Goal: Navigation & Orientation: Understand site structure

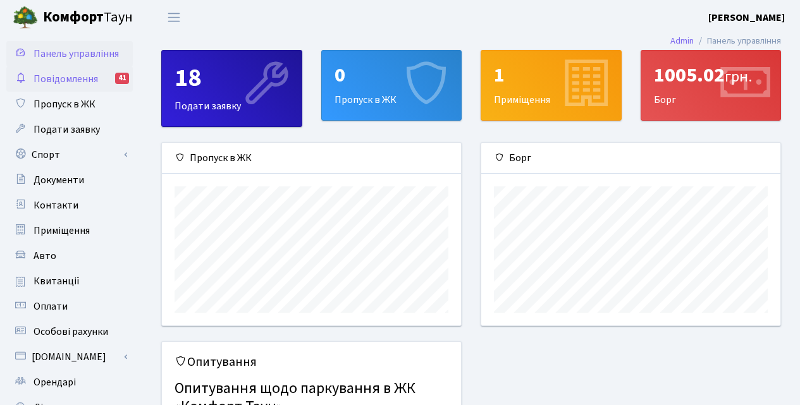
click at [73, 72] on span "Повідомлення" at bounding box center [66, 79] width 64 height 14
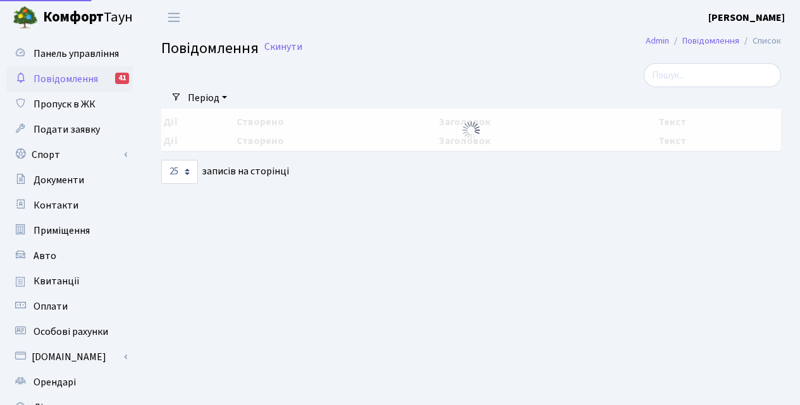
select select "25"
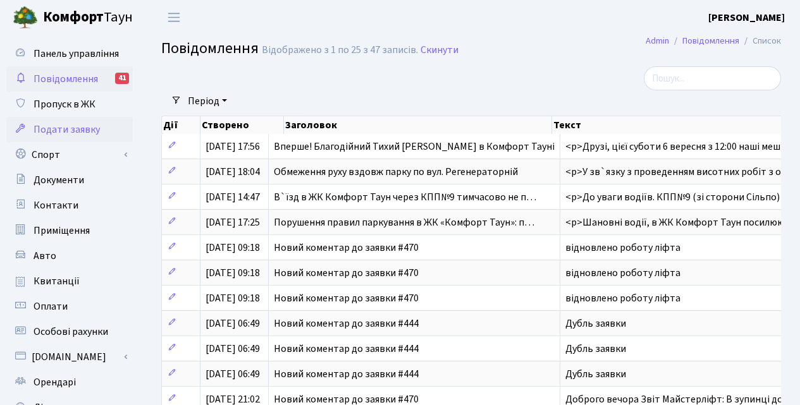
click at [74, 130] on span "Подати заявку" at bounding box center [67, 130] width 66 height 14
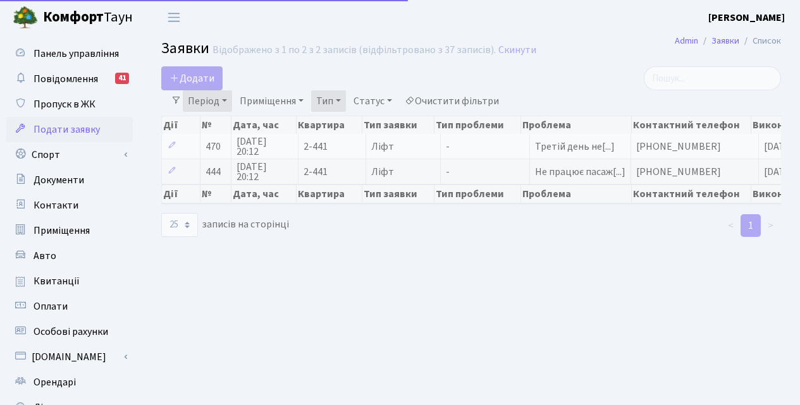
select select "25"
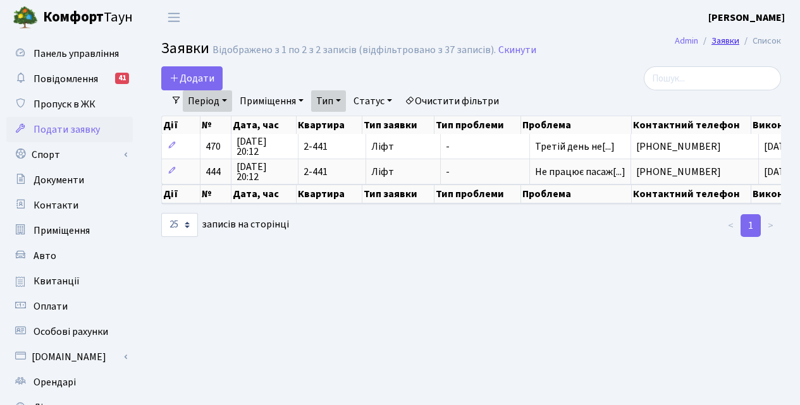
click at [720, 45] on link "Заявки" at bounding box center [725, 40] width 28 height 13
select select "25"
click at [179, 79] on icon at bounding box center [174, 78] width 10 height 10
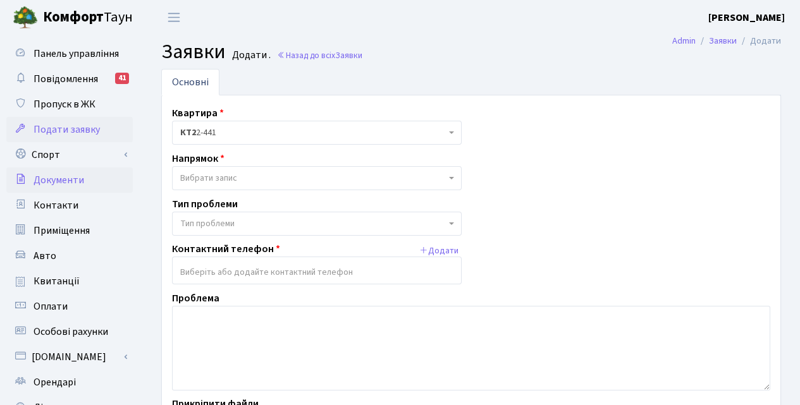
click at [73, 178] on span "Документи" at bounding box center [59, 180] width 51 height 14
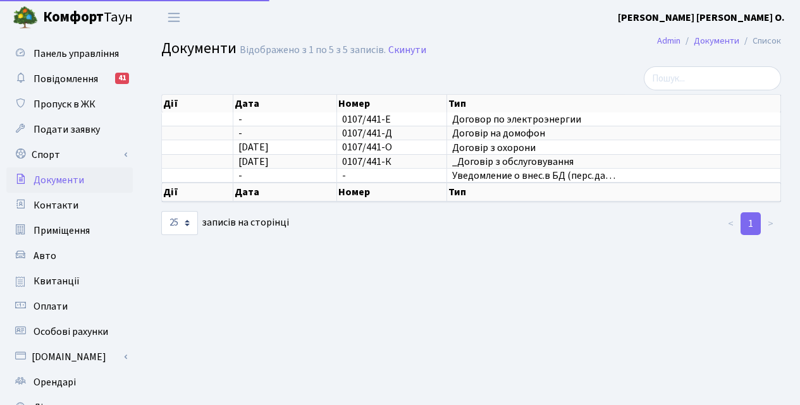
select select "25"
click at [70, 75] on span "Повідомлення" at bounding box center [66, 79] width 64 height 14
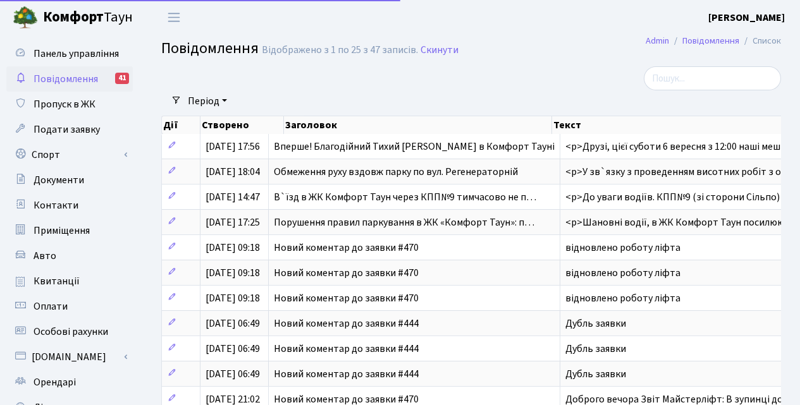
select select "25"
click at [69, 221] on link "Приміщення" at bounding box center [69, 230] width 126 height 25
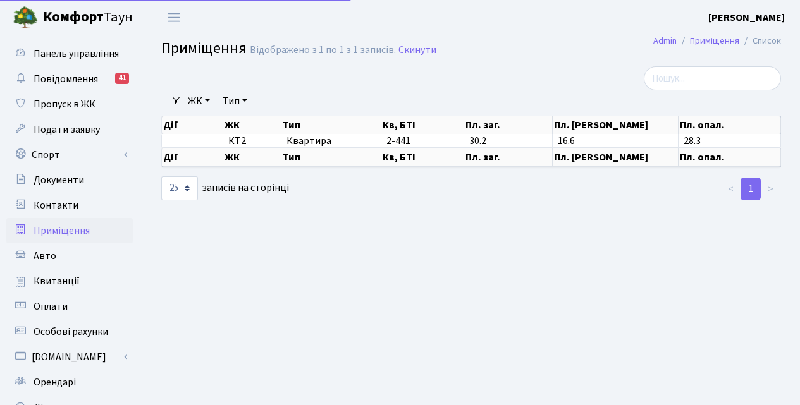
select select "25"
click at [60, 204] on span "Контакти" at bounding box center [56, 206] width 45 height 14
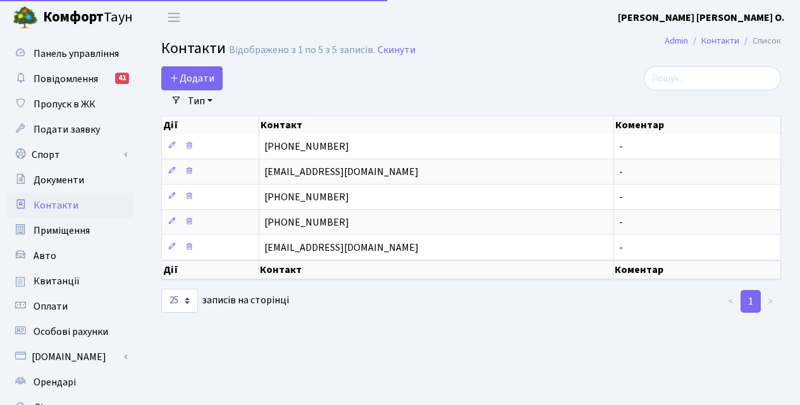
select select "25"
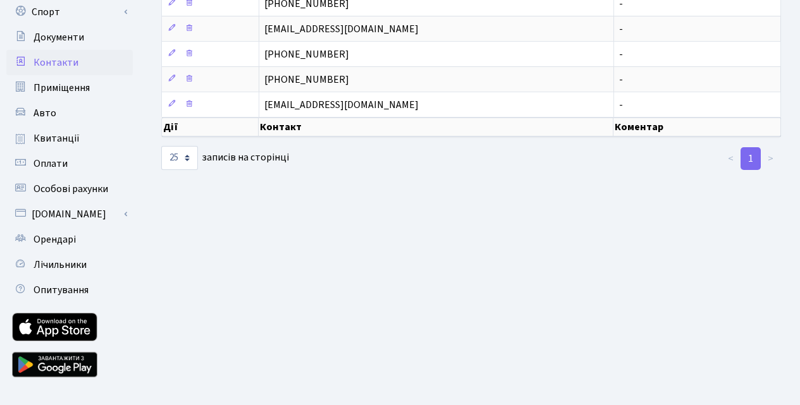
scroll to position [164, 0]
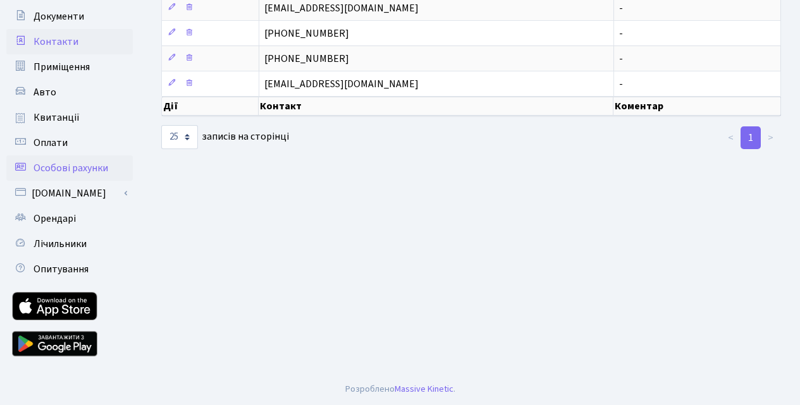
click at [70, 164] on span "Особові рахунки" at bounding box center [71, 168] width 75 height 14
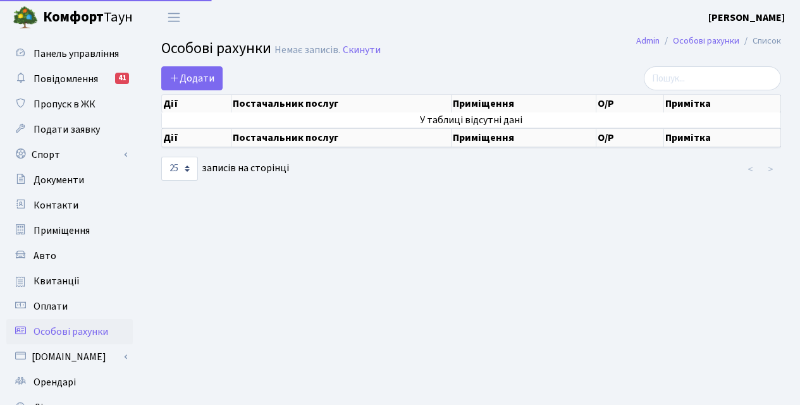
select select "25"
click at [45, 82] on span "Повідомлення" at bounding box center [66, 79] width 64 height 14
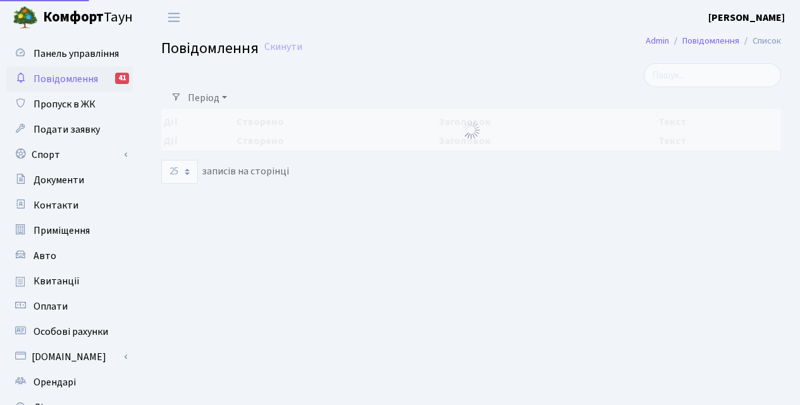
select select "25"
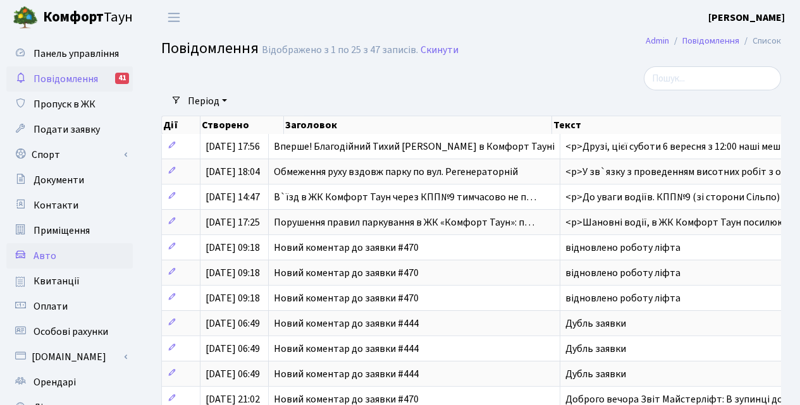
click at [50, 256] on span "Авто" at bounding box center [45, 256] width 23 height 14
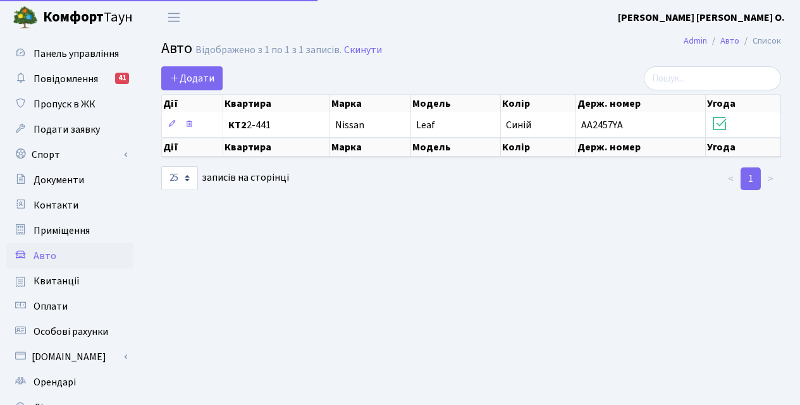
select select "25"
click at [46, 129] on span "Подати заявку" at bounding box center [67, 130] width 66 height 14
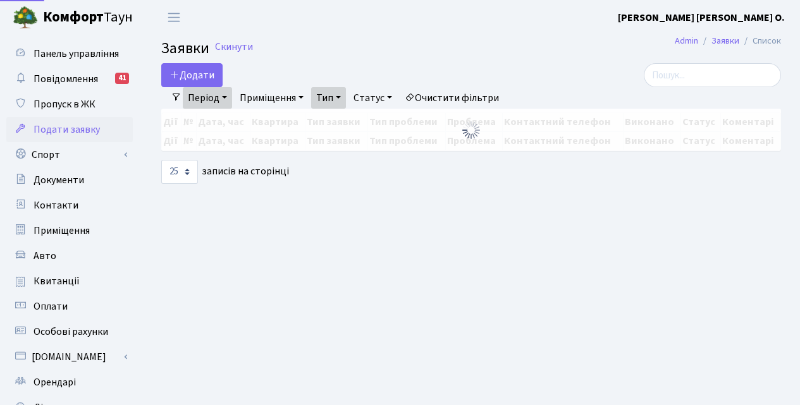
select select "25"
